Goal: Task Accomplishment & Management: Manage account settings

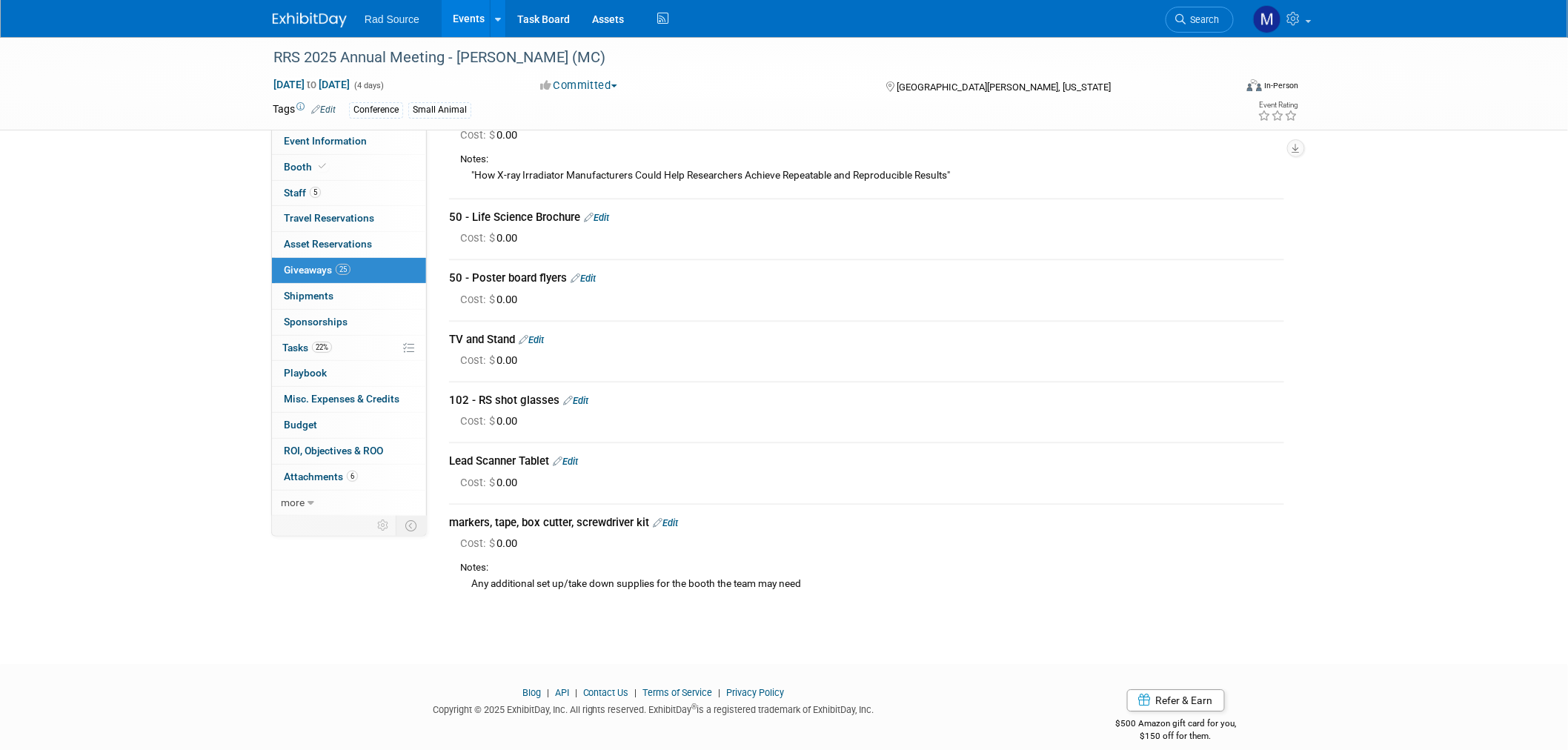
click at [316, 20] on img at bounding box center [310, 19] width 74 height 15
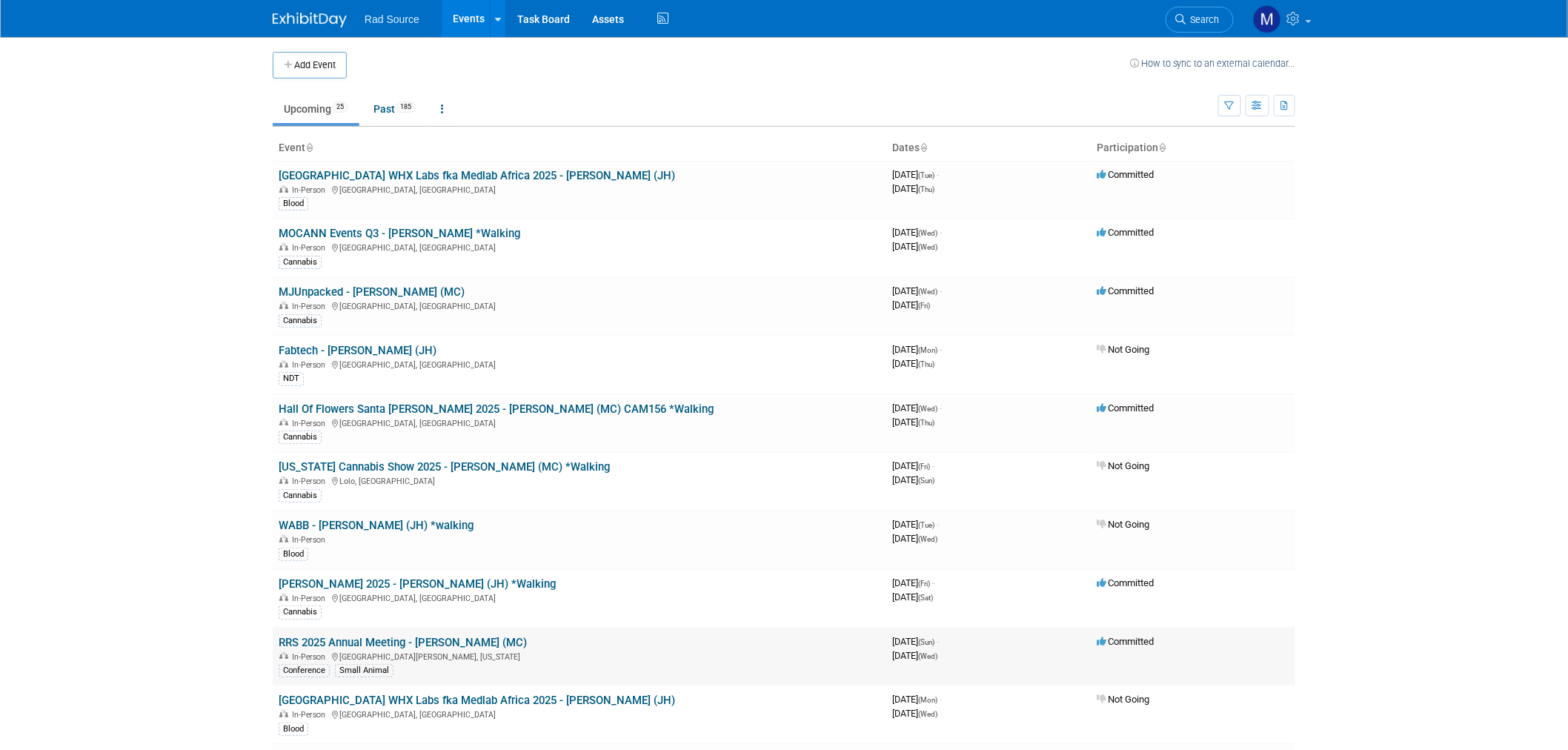
click at [417, 638] on link "RRS 2025 Annual Meeting - [PERSON_NAME] (MC)" at bounding box center [402, 642] width 249 height 13
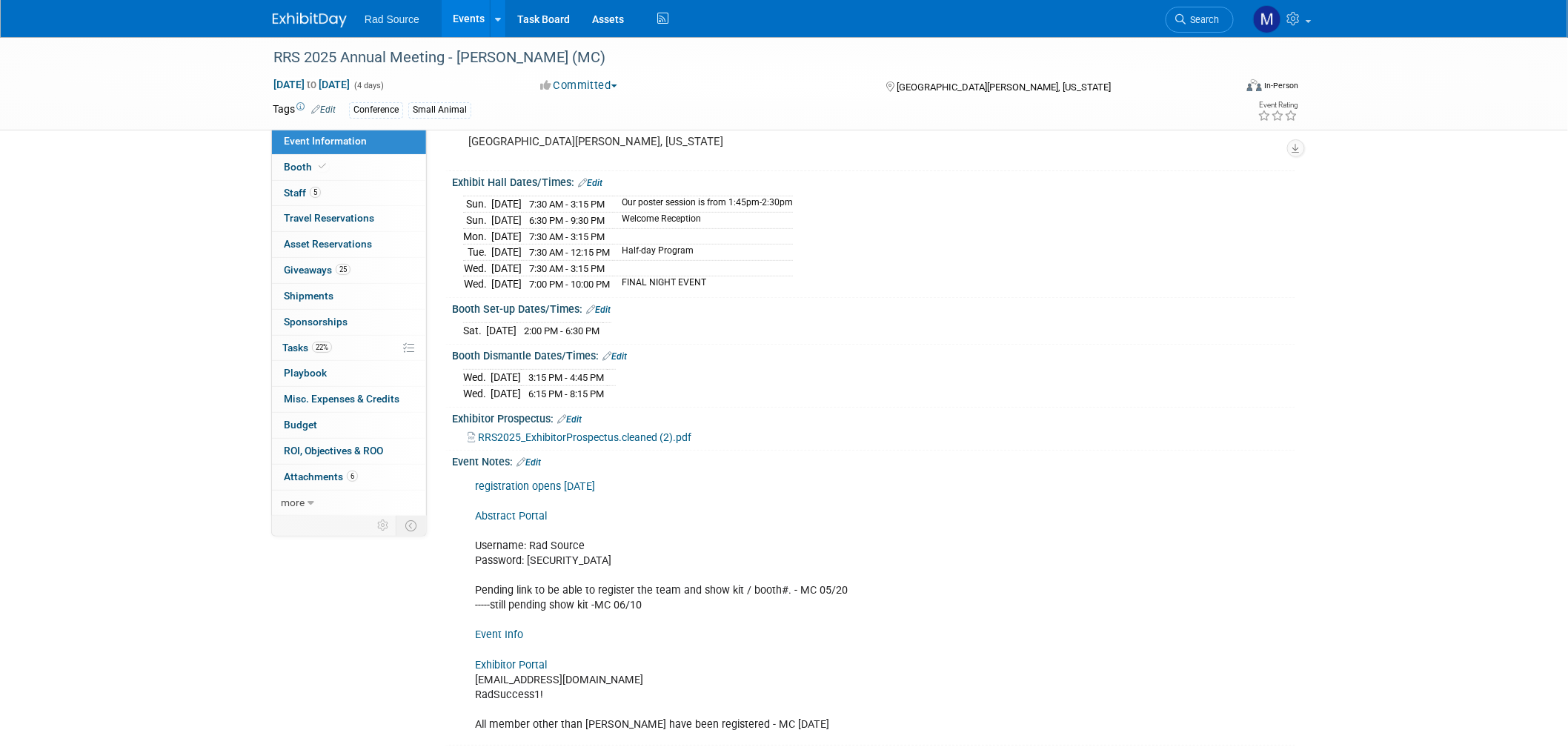
scroll to position [272, 0]
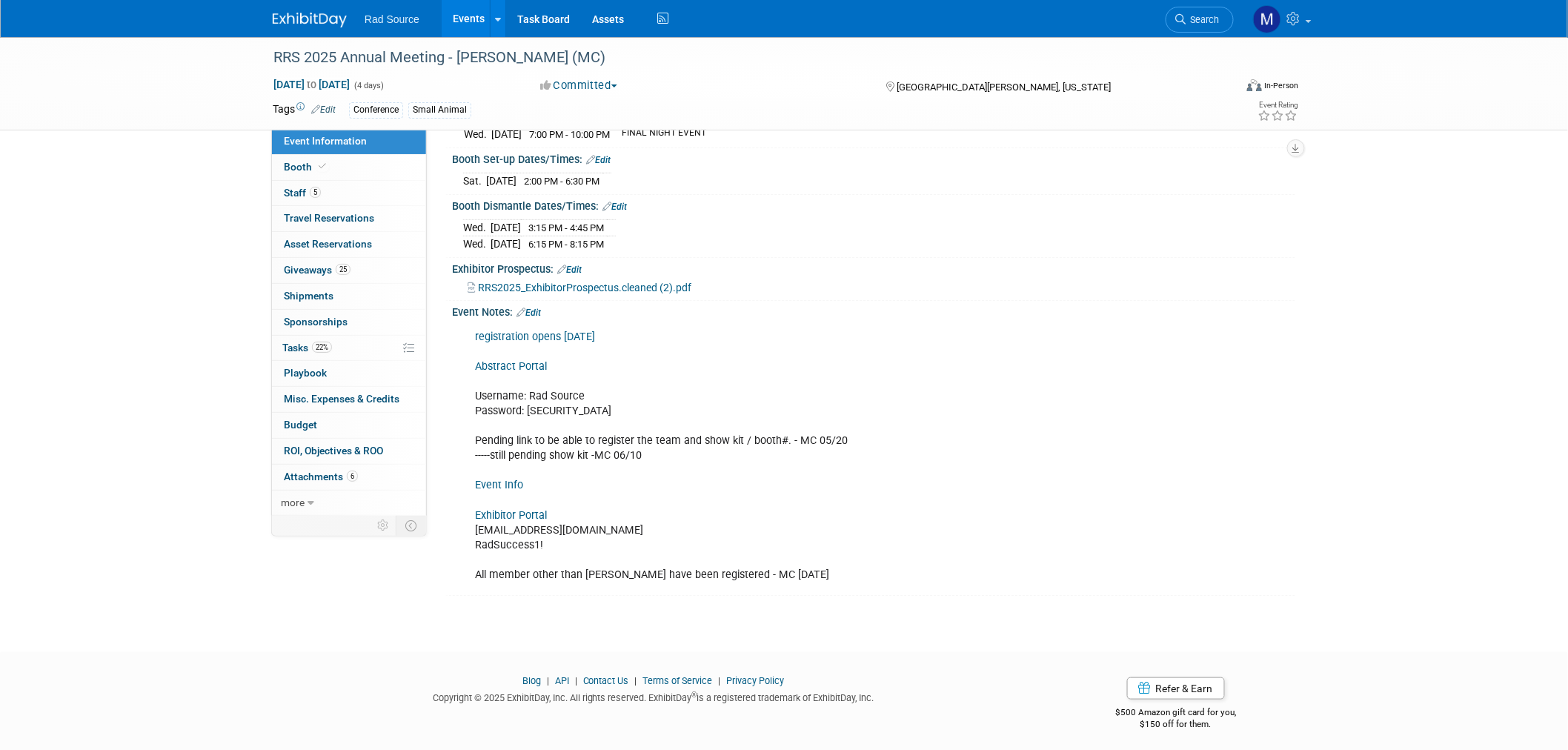
click at [539, 308] on link "Edit" at bounding box center [529, 313] width 25 height 11
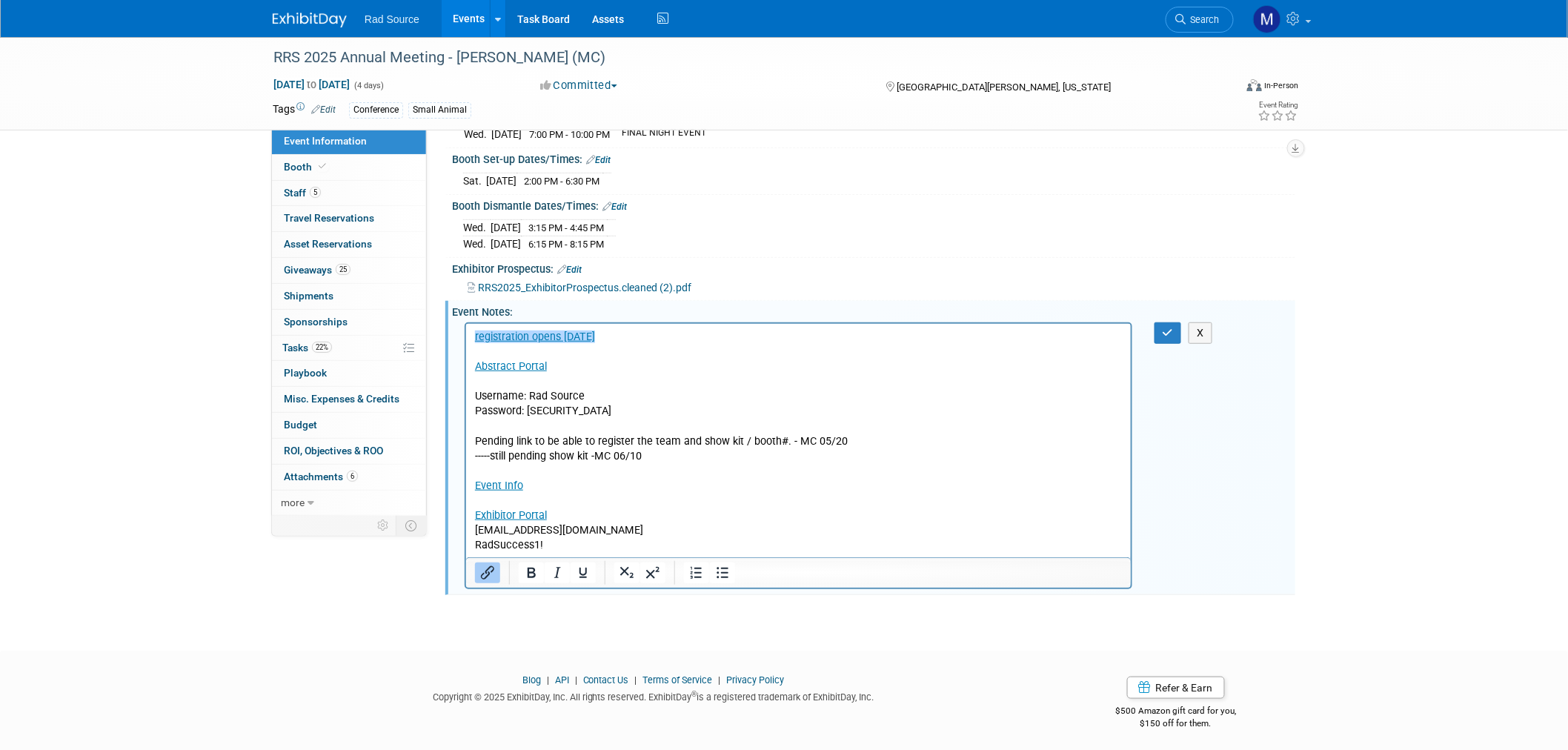
click at [544, 546] on p "﻿registration opens 03/18/25 Abstract Portal Username: Rad Source Password: Rad…" at bounding box center [798, 455] width 647 height 253
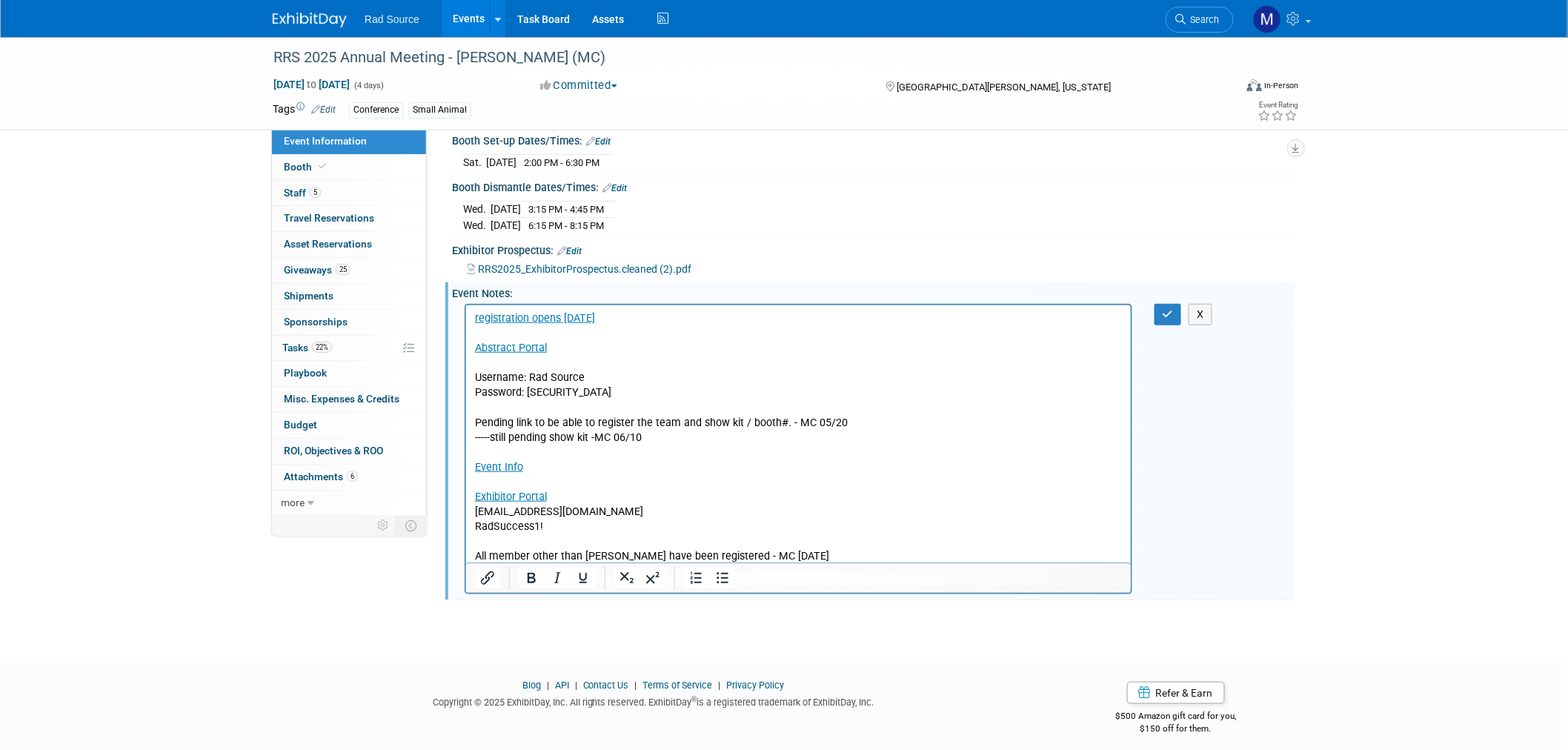
scroll to position [295, 0]
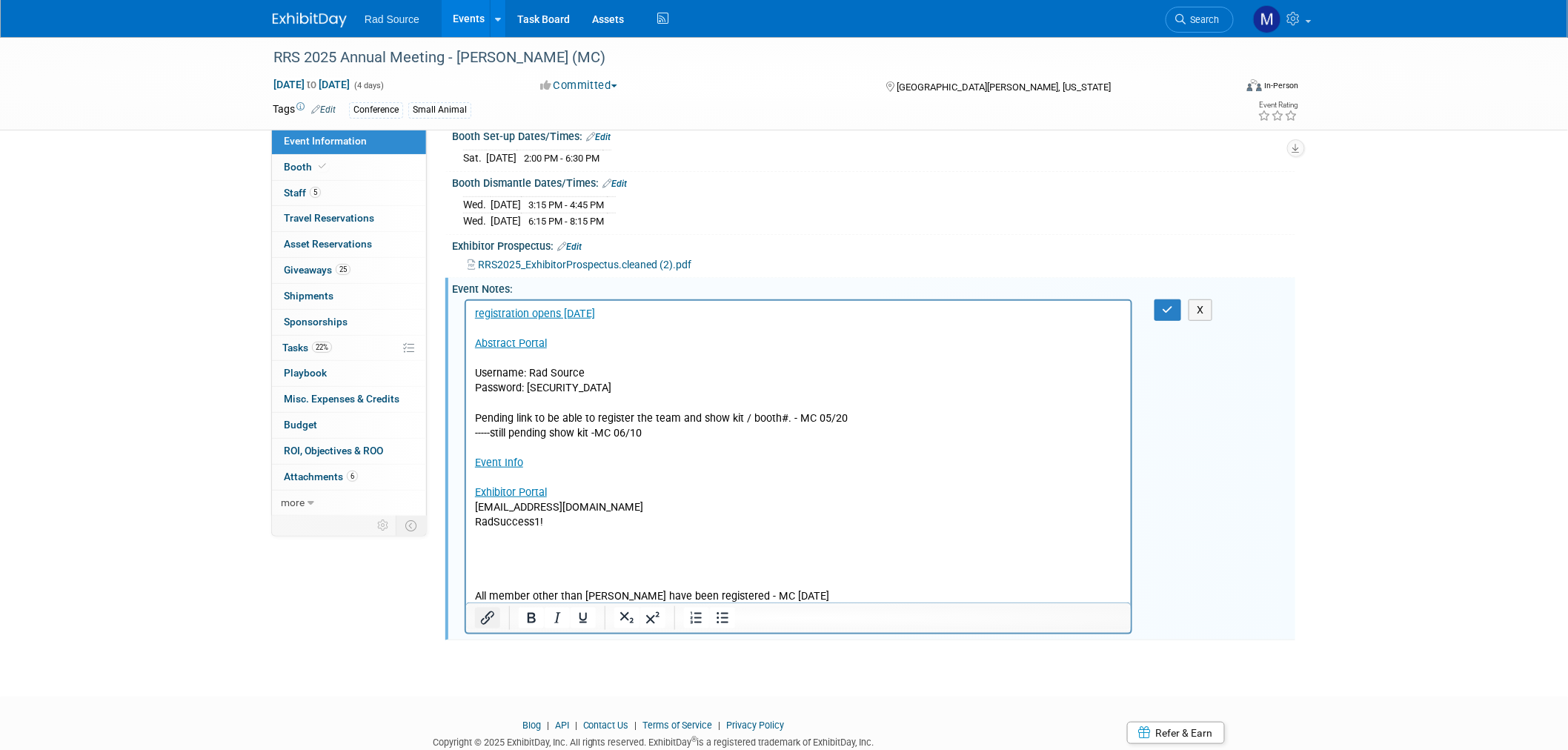
click at [492, 612] on icon "Insert/edit link" at bounding box center [487, 618] width 18 height 18
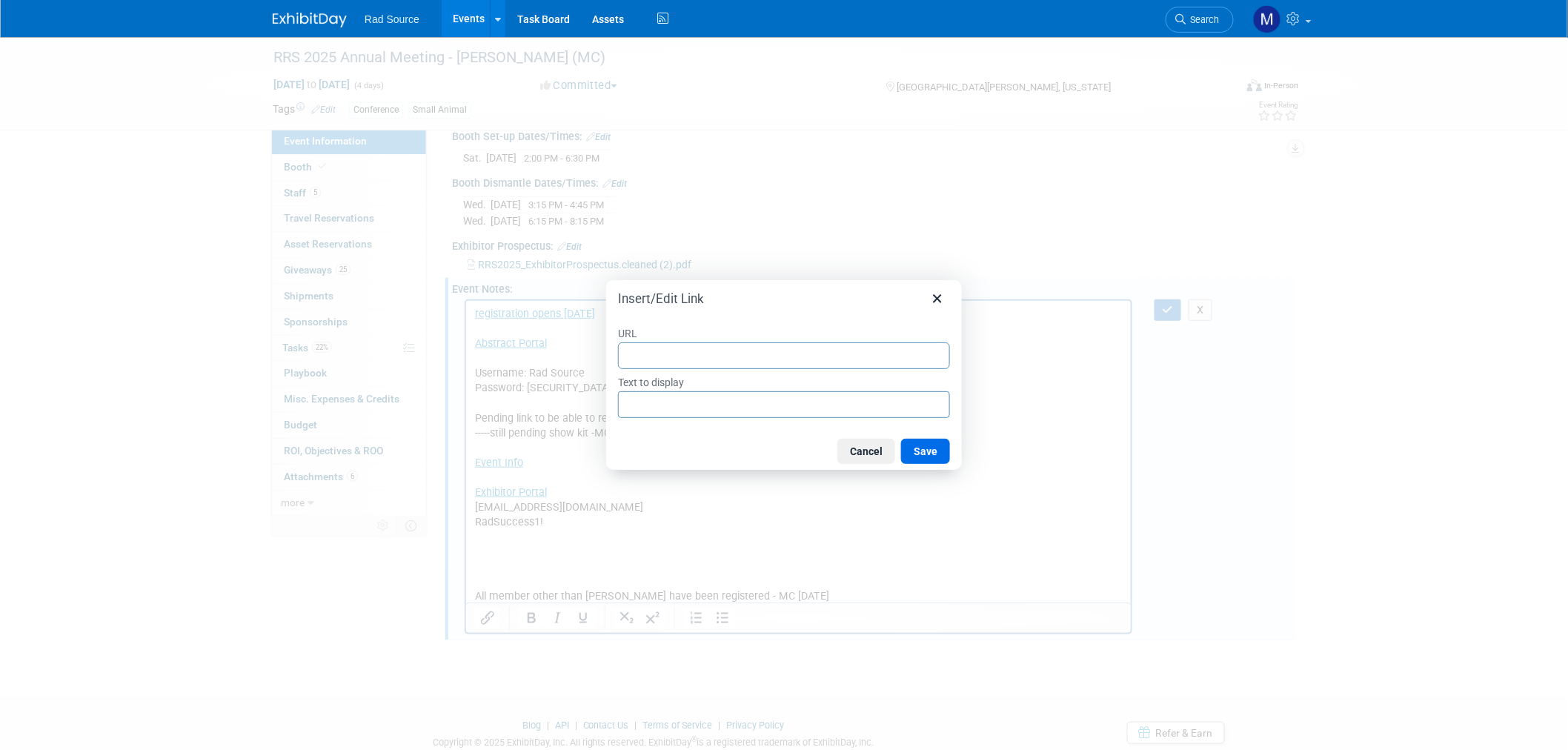
type input "https://linkprotect.cudasvc.com/url?a=https%3a%2f%2feventnow.encoreglobal.com%2…"
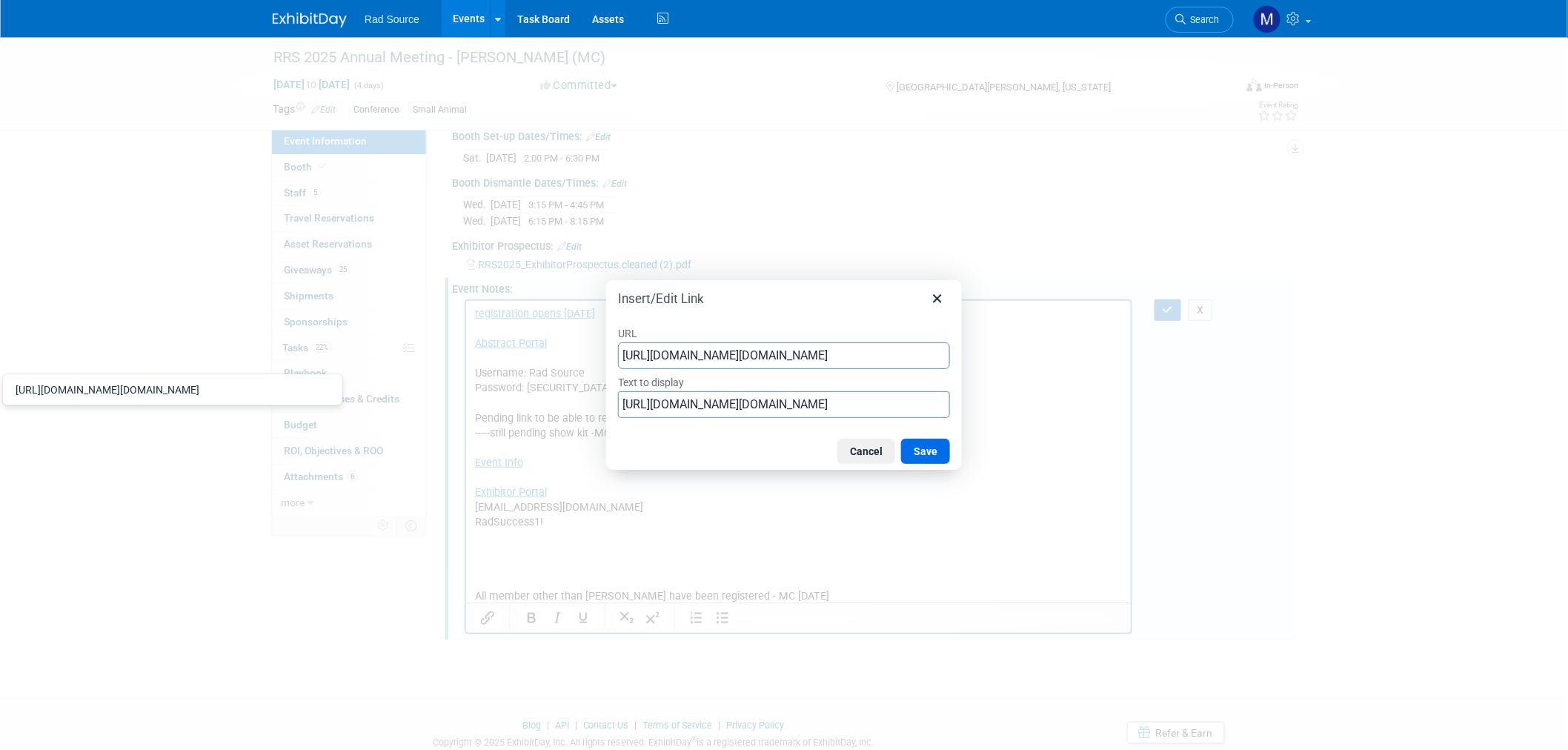
scroll to position [0, 1438]
type input "https://linkprotect.cudasvc.com/url?a=https%3a%2f%2feventnow.encoreglobal.com%2…"
click at [753, 394] on input "https://linkprotect.cudasvc.com/url?a=https%3a%2f%2feventnow.encoreglobal.com%2…" at bounding box center [784, 404] width 332 height 27
drag, startPoint x: 620, startPoint y: 409, endPoint x: 1154, endPoint y: 420, distance: 534.1
click at [1154, 420] on div "Insert/Edit Link URL https://linkprotect.cudasvc.com/url?a=https%3a%2f%2feventn…" at bounding box center [784, 375] width 1568 height 750
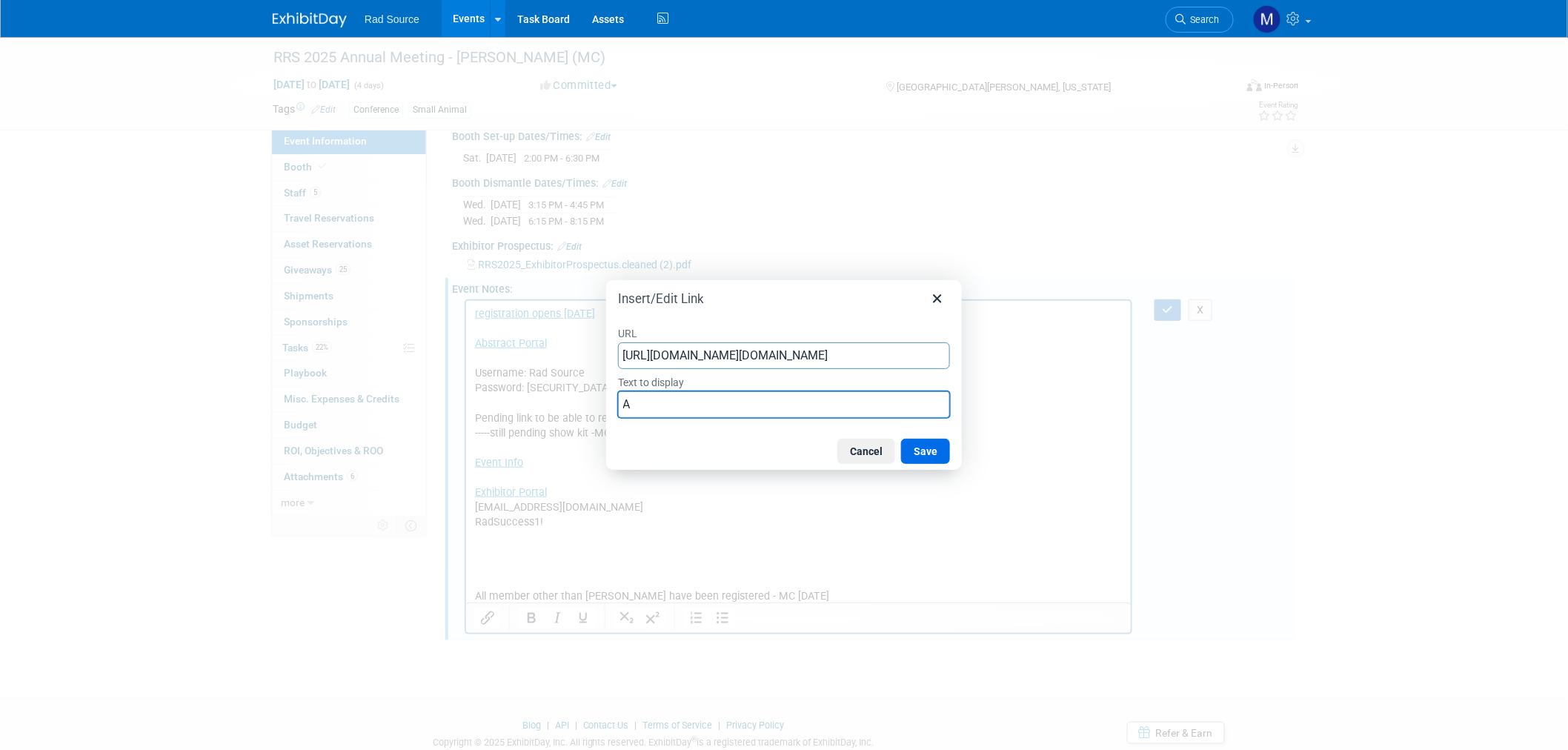
scroll to position [0, 0]
type input "AV Order Form"
click at [922, 457] on button "Save" at bounding box center [925, 451] width 49 height 25
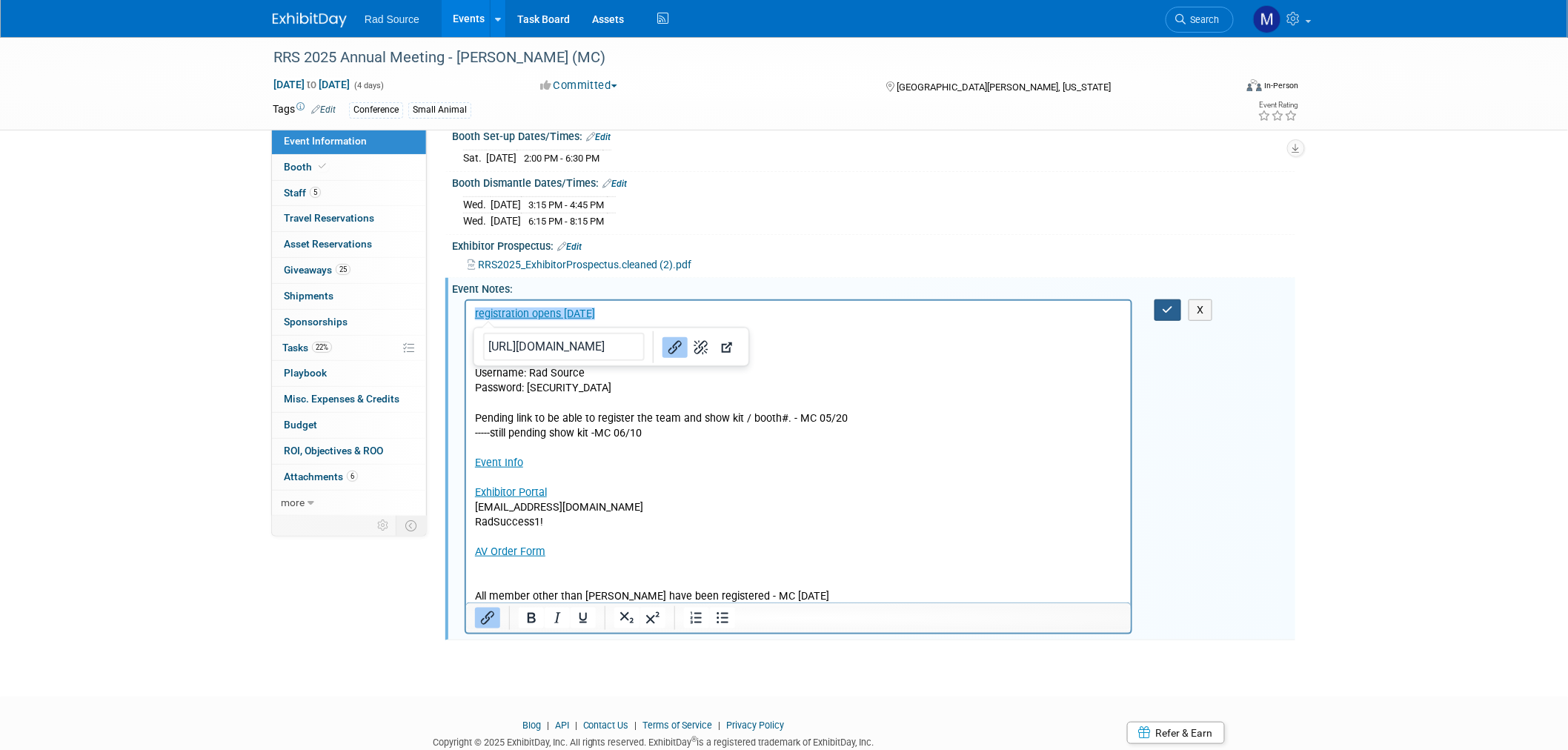
click at [1172, 304] on icon "button" at bounding box center [1168, 310] width 11 height 11
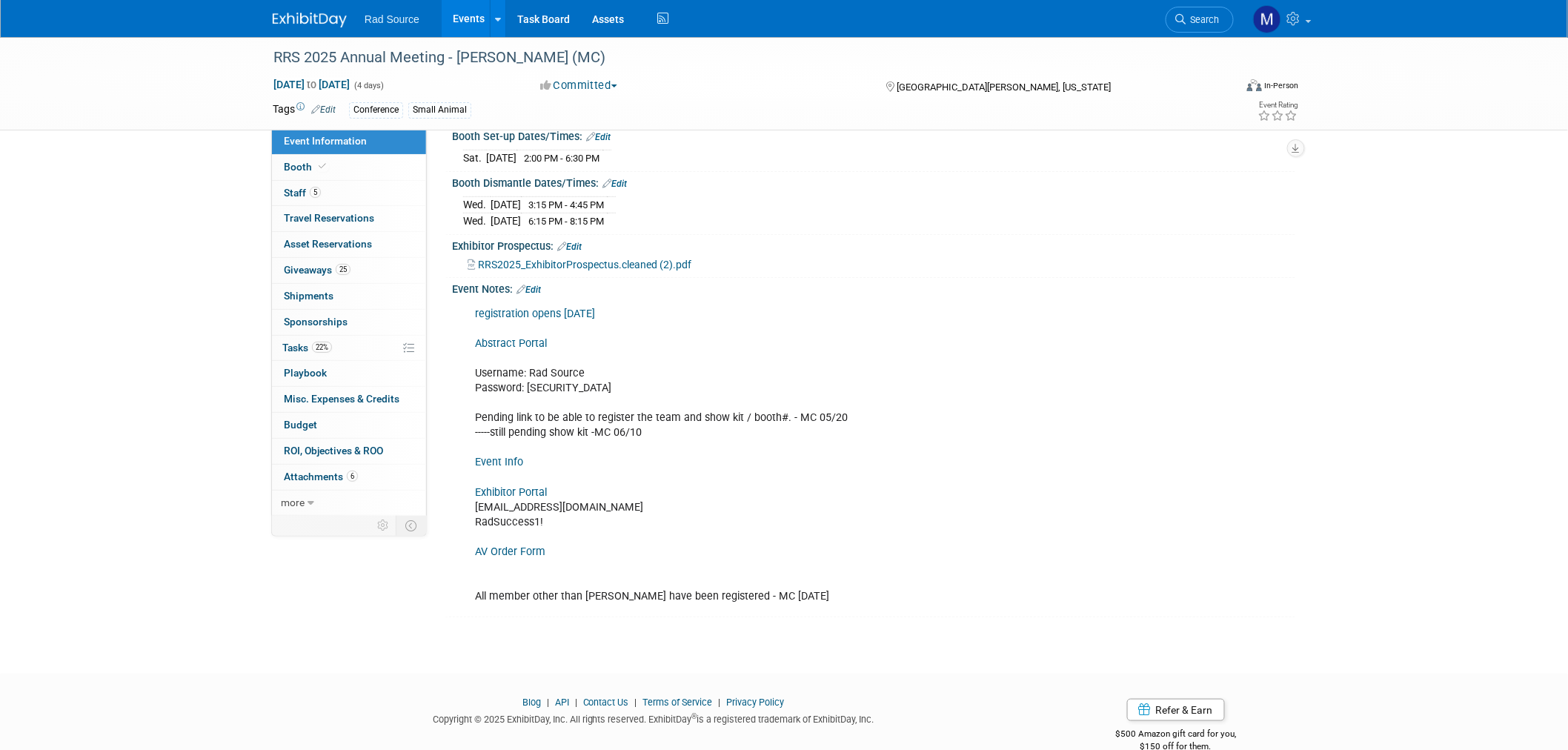
scroll to position [213, 0]
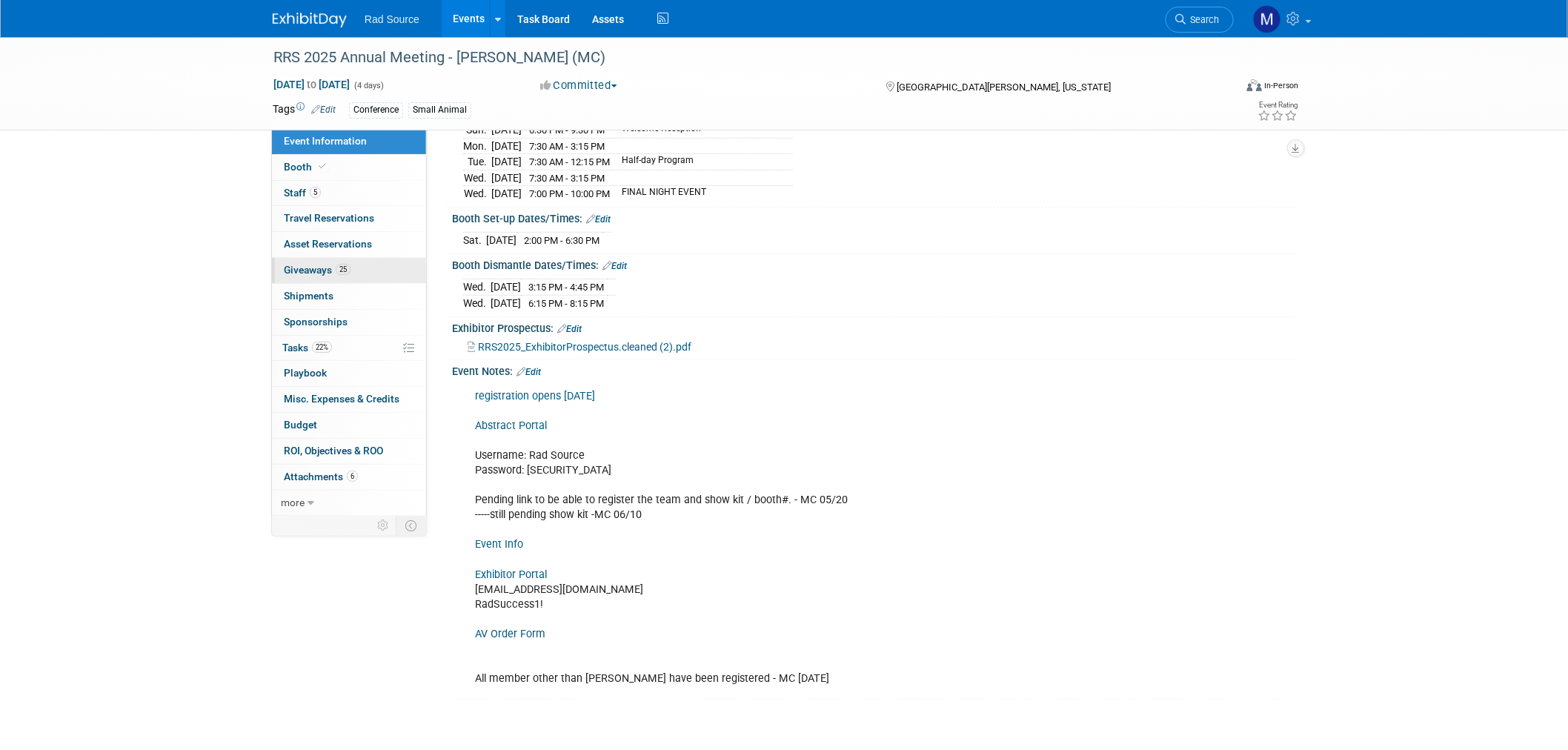
click at [287, 264] on span "Giveaways 25" at bounding box center [317, 269] width 66 height 11
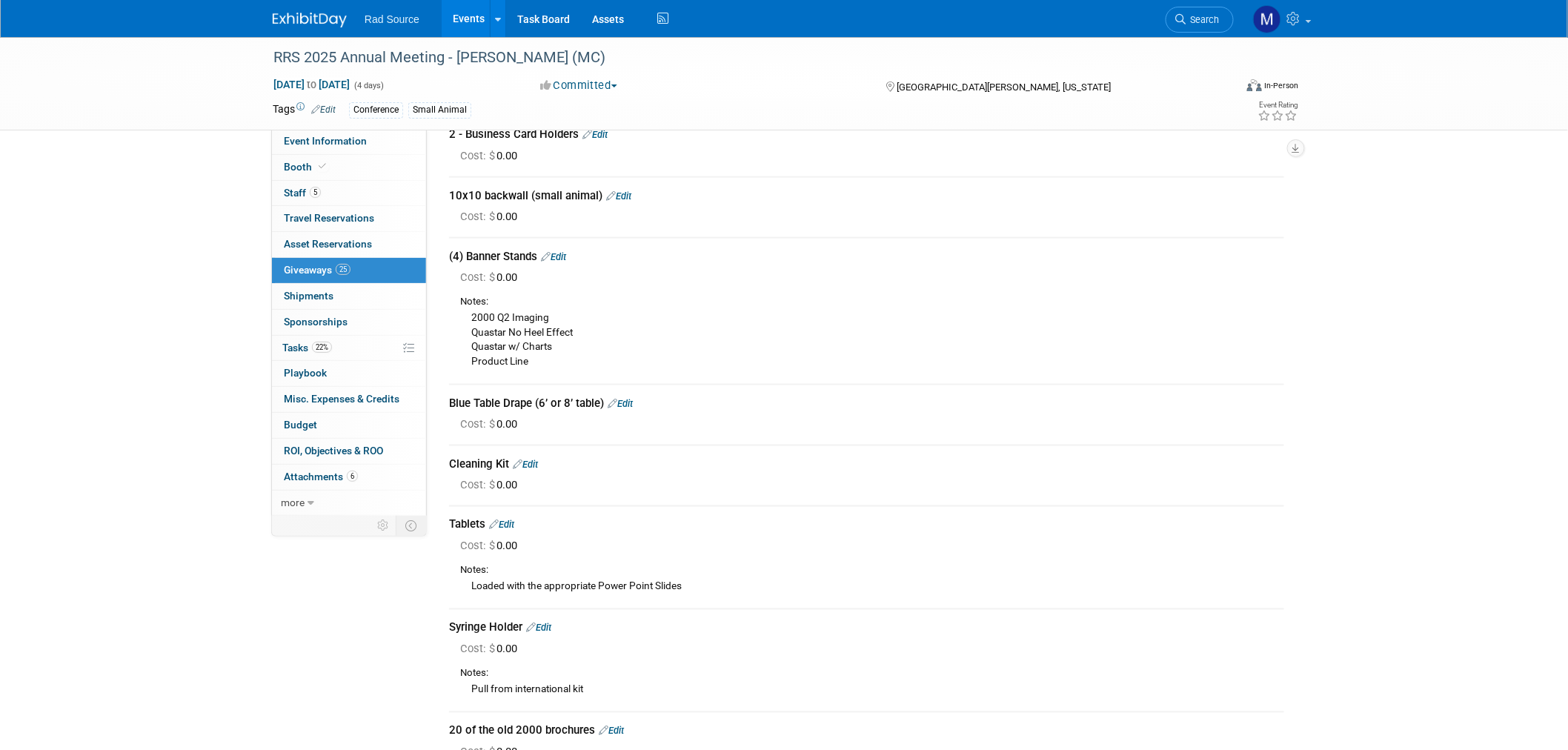
scroll to position [906, 0]
